Goal: Find specific page/section: Find specific page/section

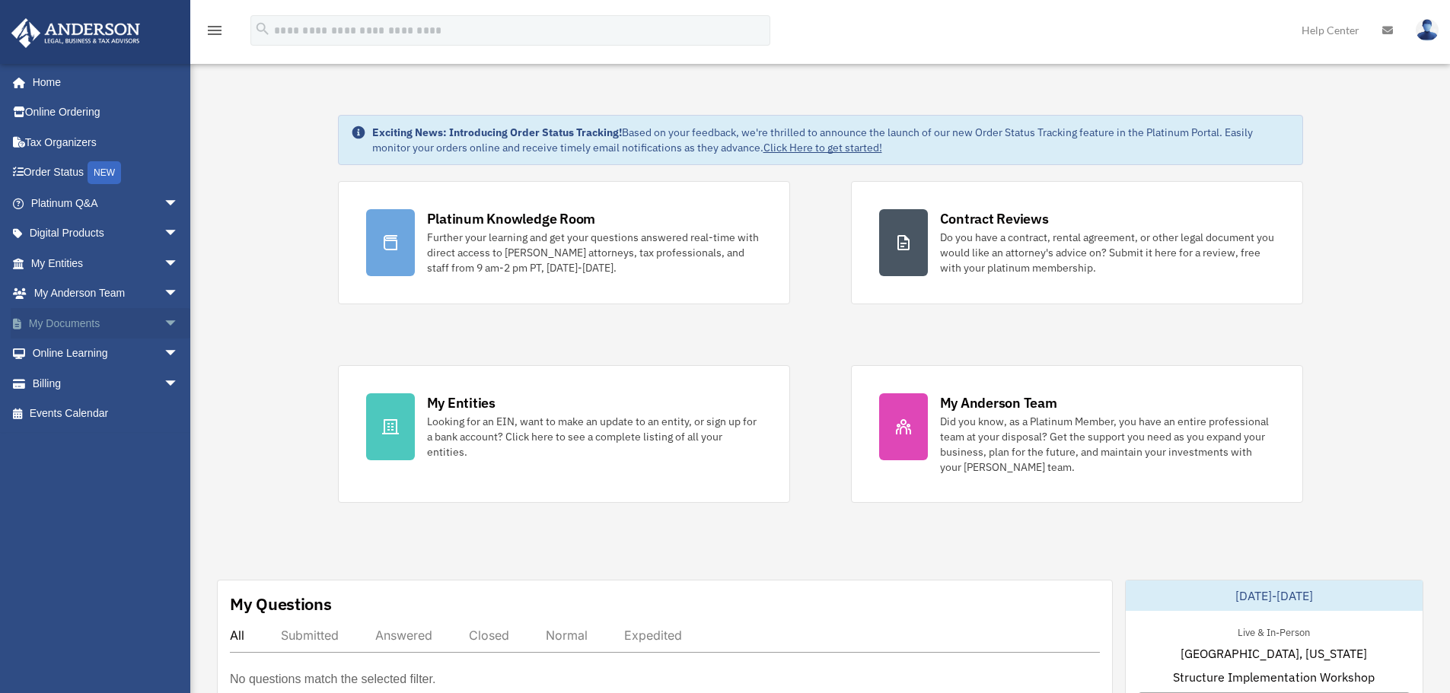
click at [164, 323] on span "arrow_drop_down" at bounding box center [179, 323] width 30 height 31
click at [62, 353] on link "Box" at bounding box center [111, 354] width 180 height 30
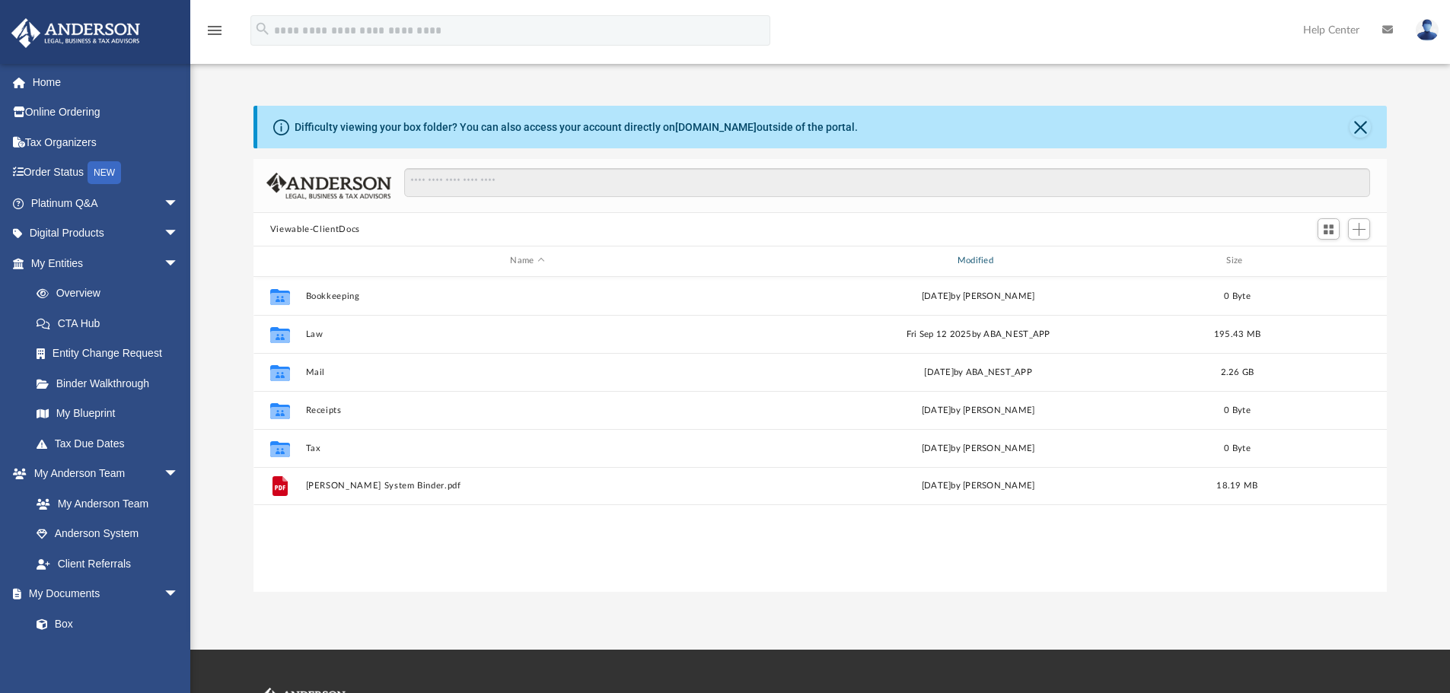
scroll to position [335, 1122]
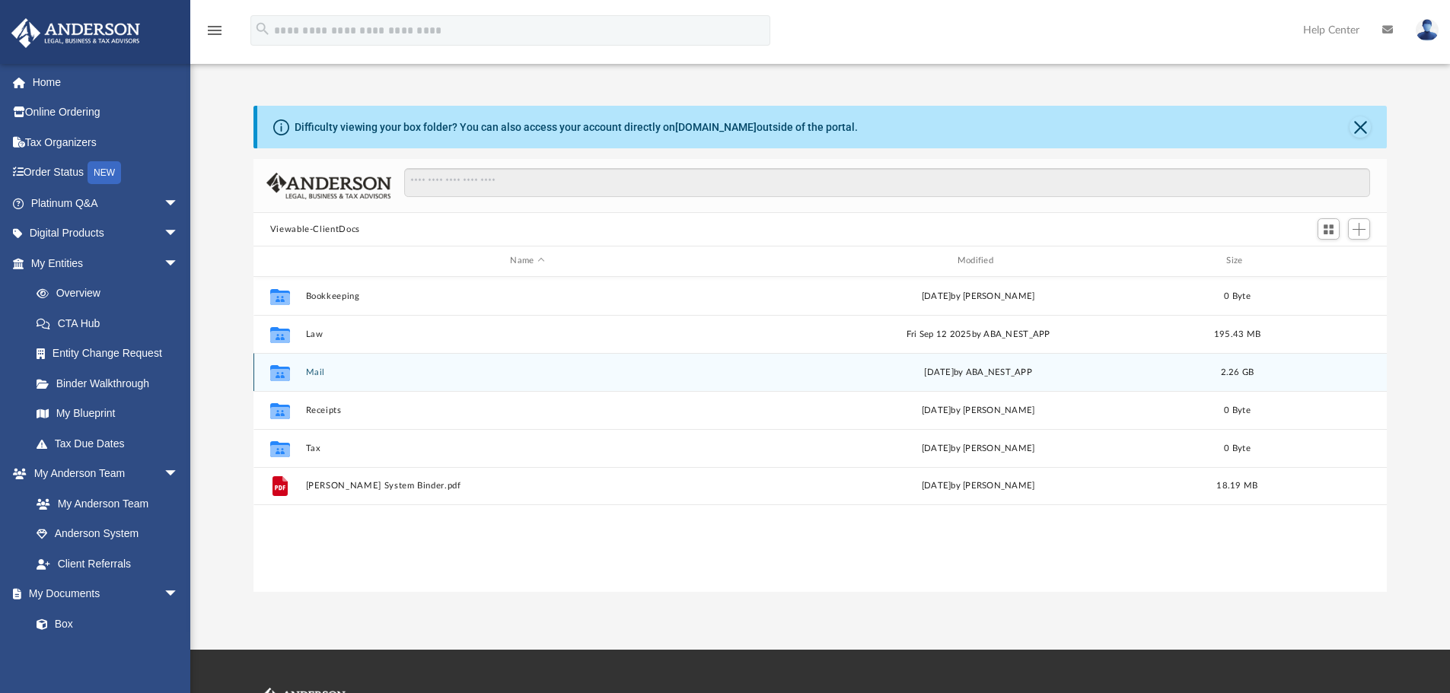
click at [341, 382] on div "Collaborated Folder Mail Mon Oct 6 2025 by ABA_NEST_APP 2.26 GB" at bounding box center [820, 372] width 1134 height 38
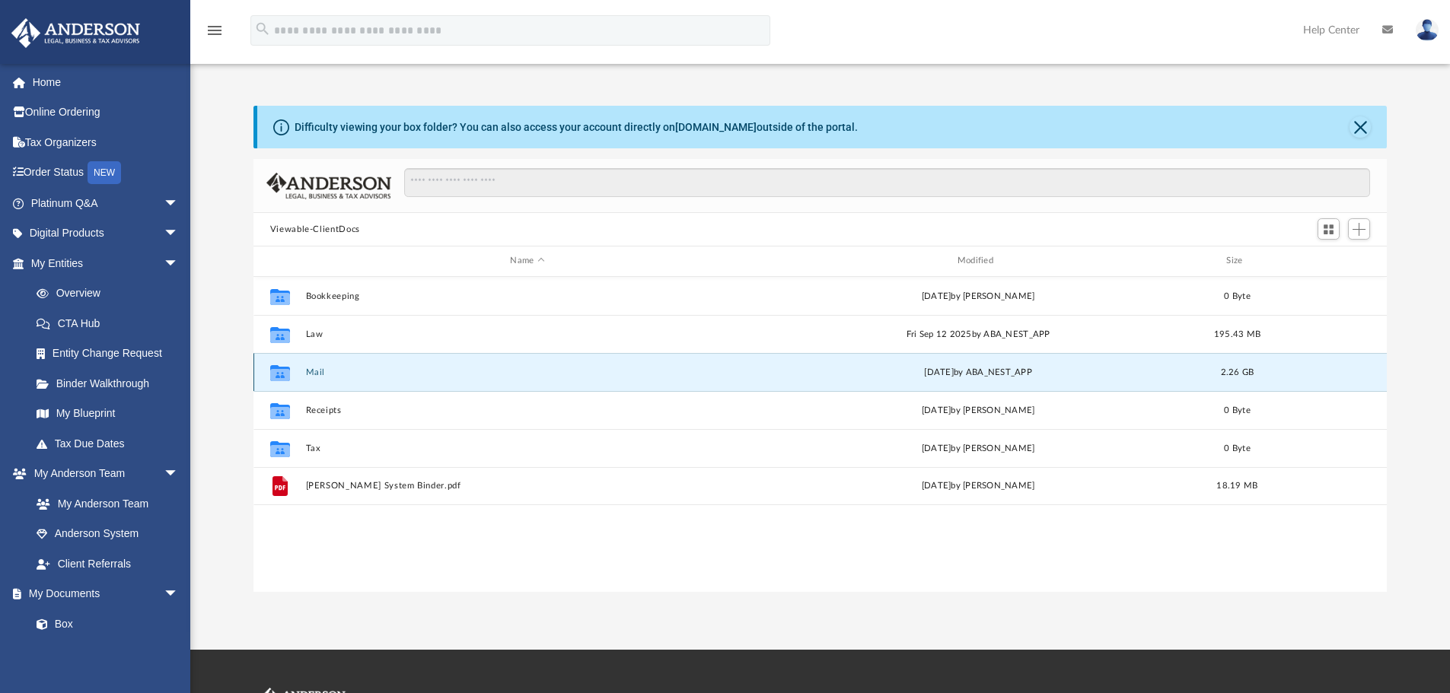
click at [312, 368] on button "Mail" at bounding box center [527, 373] width 444 height 10
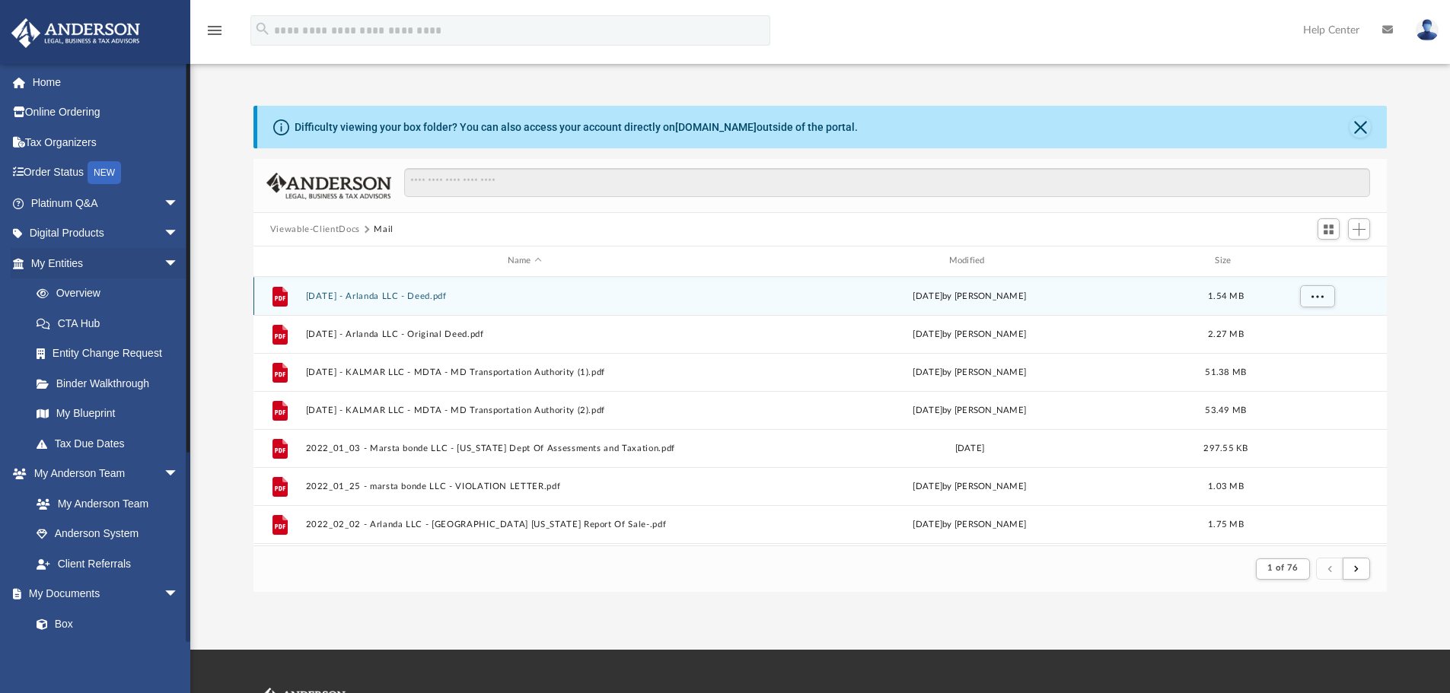
scroll to position [288, 1122]
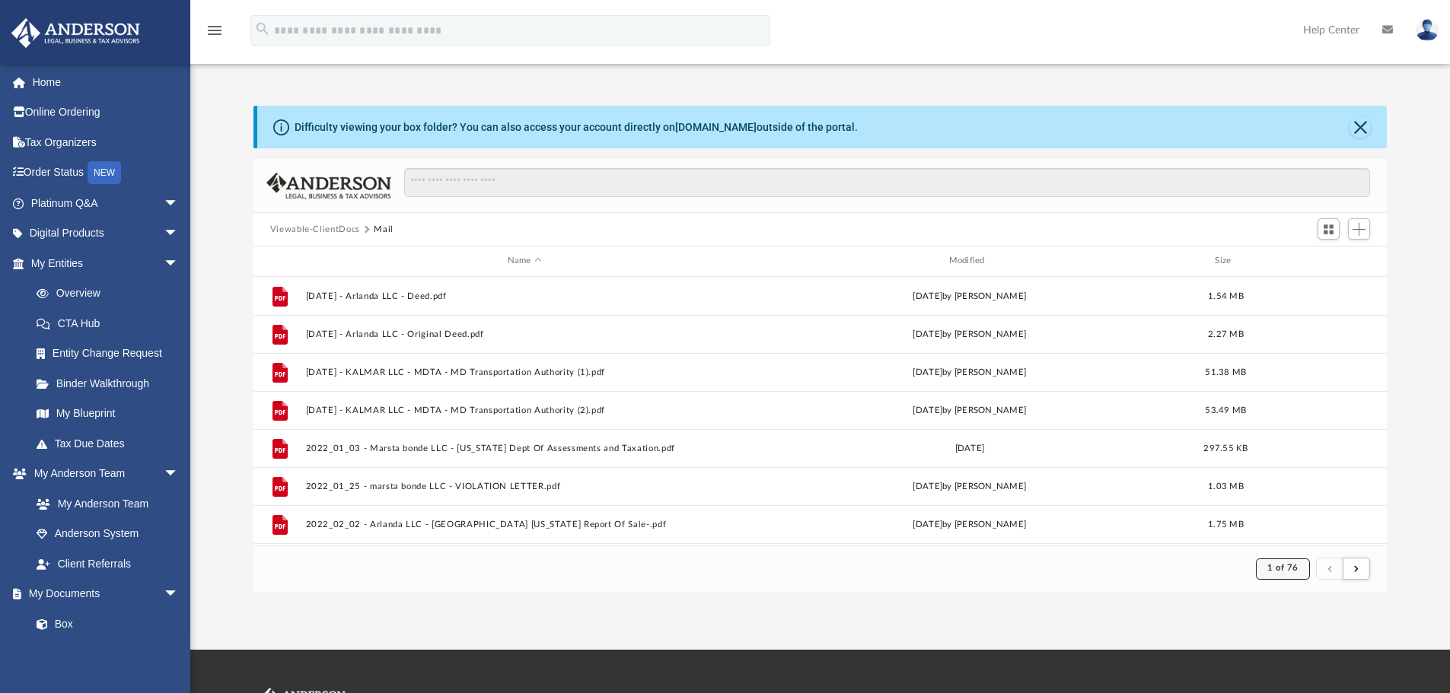
click at [1288, 565] on span "1 of 76" at bounding box center [1282, 568] width 31 height 8
click at [1290, 524] on li "76" at bounding box center [1295, 531] width 11 height 16
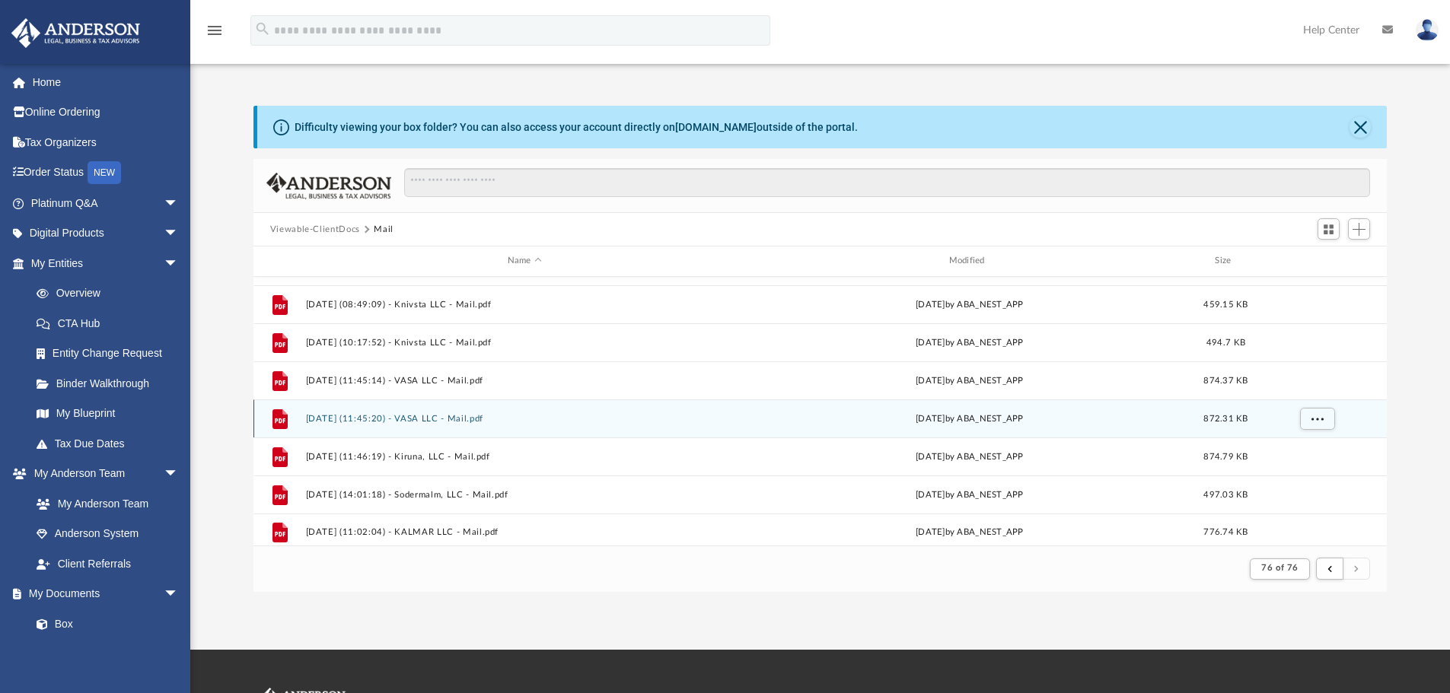
scroll to position [607, 0]
